Goal: Information Seeking & Learning: Stay updated

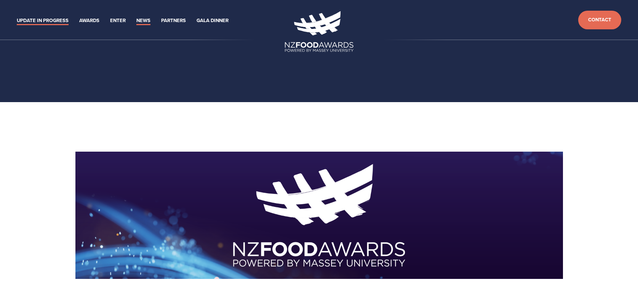
click at [141, 19] on link "News" at bounding box center [143, 20] width 14 height 9
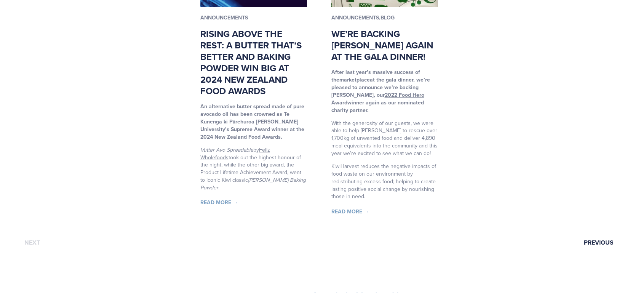
scroll to position [855, 0]
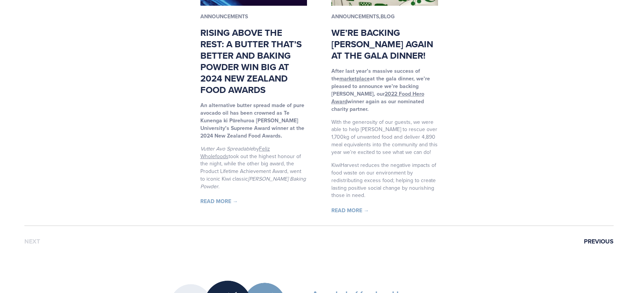
click at [591, 238] on link "Previous" at bounding box center [599, 241] width 30 height 7
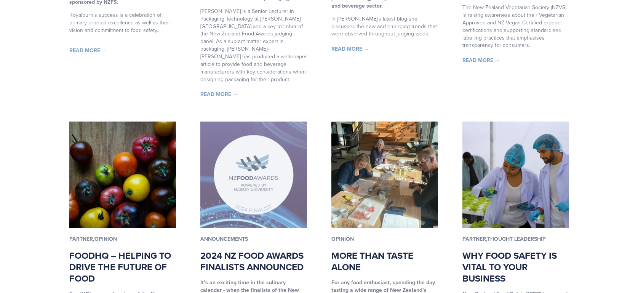
scroll to position [360, 0]
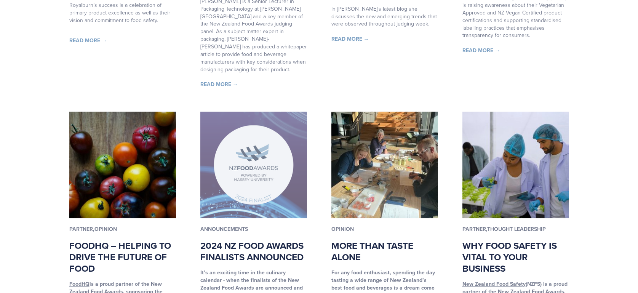
click at [247, 174] on img at bounding box center [253, 165] width 107 height 107
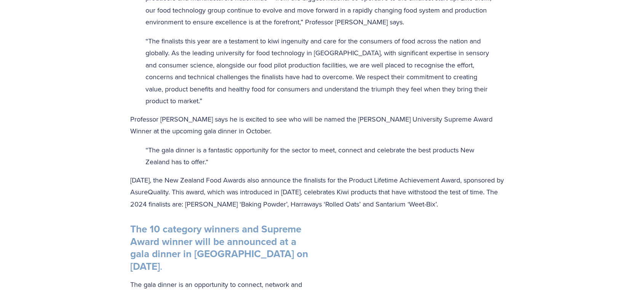
scroll to position [849, 0]
